Goal: Find specific page/section

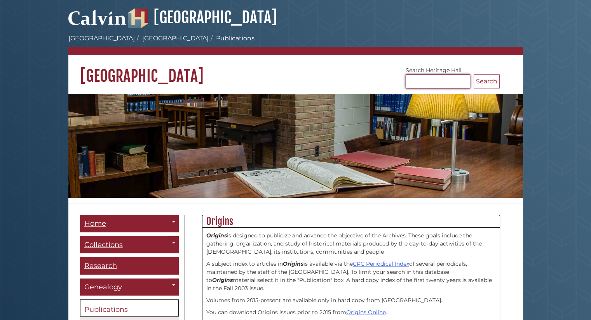
click at [448, 83] on input "Search [GEOGRAPHIC_DATA]" at bounding box center [437, 82] width 64 height 14
type input "**********"
click at [473, 75] on button "Search" at bounding box center [486, 82] width 26 height 14
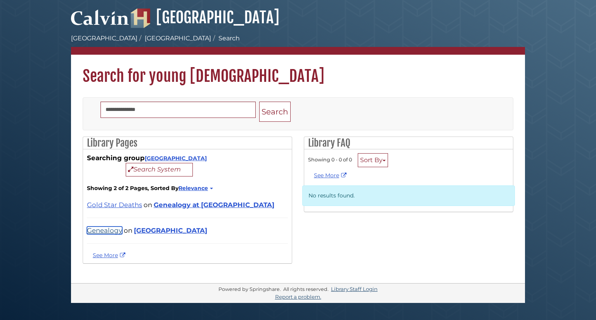
click at [96, 229] on link "Genealogy" at bounding box center [104, 231] width 35 height 8
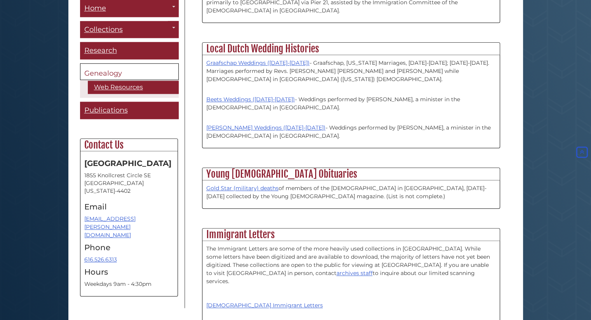
scroll to position [932, 0]
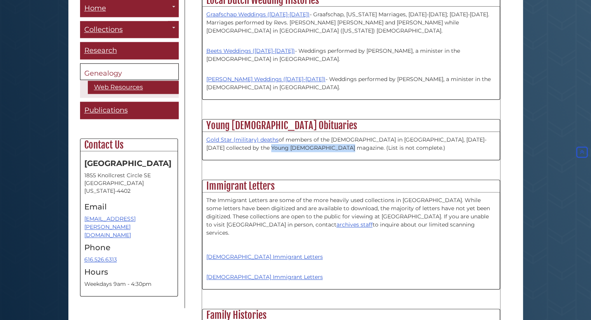
drag, startPoint x: 252, startPoint y: 89, endPoint x: 319, endPoint y: 92, distance: 67.2
click at [319, 136] on p "Gold Star (military) deaths of members of the [DEMOGRAPHIC_DATA] in [GEOGRAPHIC…" at bounding box center [350, 144] width 289 height 16
